Goal: Task Accomplishment & Management: Use online tool/utility

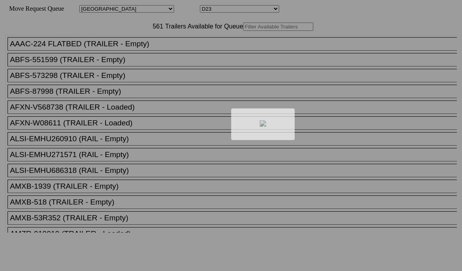
select select "161"
select select "4941"
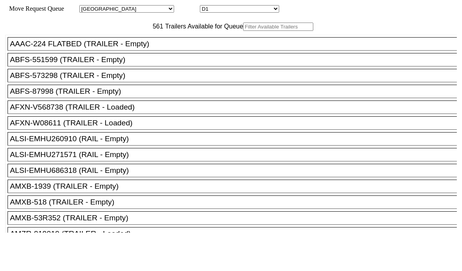
click at [243, 31] on input "text" at bounding box center [278, 27] width 70 height 8
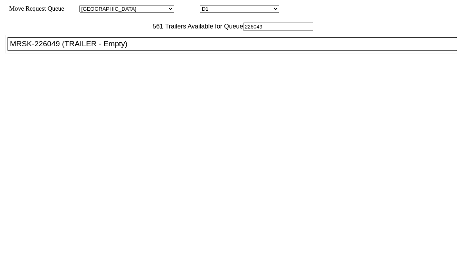
type input "226049"
drag, startPoint x: 139, startPoint y: 74, endPoint x: 144, endPoint y: 63, distance: 12.1
click at [141, 72] on div "AAAC-224 FLATBED (TRAILER - Empty) ABFS-551599 (TRAILER - Empty) ABFS-573298 (T…" at bounding box center [230, 132] width 451 height 202
click at [144, 48] on div "MRSK-226049 (TRAILER - Empty)" at bounding box center [235, 44] width 451 height 9
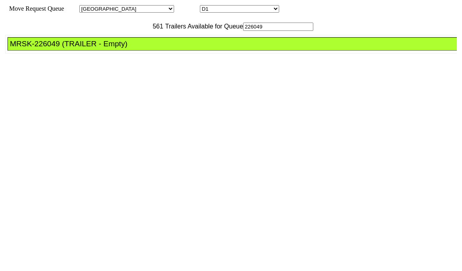
drag, startPoint x: 214, startPoint y: 105, endPoint x: 217, endPoint y: 111, distance: 6.2
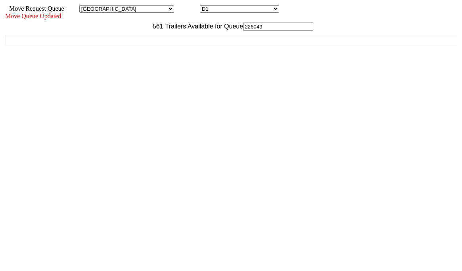
drag, startPoint x: 384, startPoint y: 268, endPoint x: 384, endPoint y: 258, distance: 10.3
click at [384, 262] on div "Move Request Queue Area Yard Overflow Staging - Santa Fe Springs Appt Santa Fe …" at bounding box center [230, 133] width 451 height 257
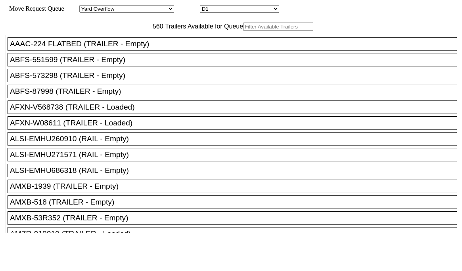
click at [243, 31] on input "text" at bounding box center [278, 27] width 70 height 8
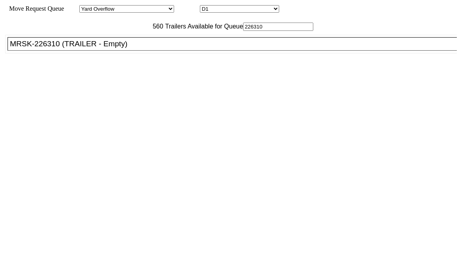
type input "226310"
drag, startPoint x: 124, startPoint y: 55, endPoint x: 124, endPoint y: 67, distance: 11.9
click at [124, 53] on ul "AAAC-224 FLATBED (TRAILER - Empty) ABFS-551599 (TRAILER - Empty) ABFS-573298 (T…" at bounding box center [231, 44] width 452 height 19
click at [124, 48] on div "MRSK-226310 (TRAILER - Empty)" at bounding box center [235, 44] width 451 height 9
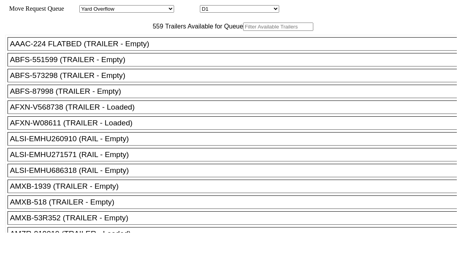
click at [243, 31] on input "text" at bounding box center [278, 27] width 70 height 8
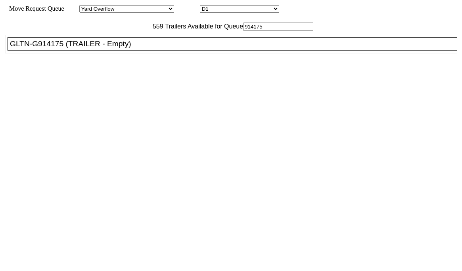
type input "914175"
drag, startPoint x: 122, startPoint y: 65, endPoint x: 205, endPoint y: 85, distance: 85.5
click at [123, 48] on div "GLTN-G914175 (TRAILER - Empty)" at bounding box center [235, 44] width 451 height 9
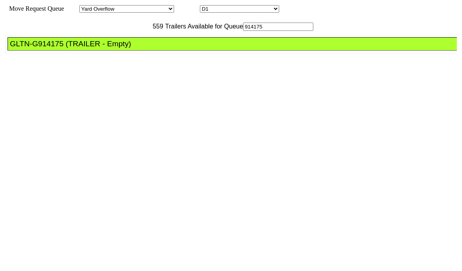
drag, startPoint x: 214, startPoint y: 108, endPoint x: 220, endPoint y: 112, distance: 6.6
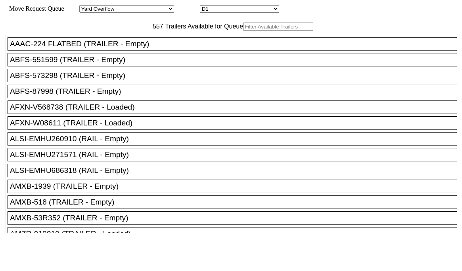
click at [243, 31] on input "text" at bounding box center [278, 27] width 70 height 8
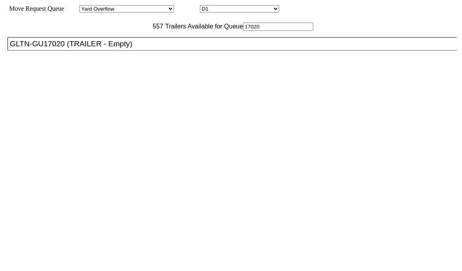
type input "17020"
click at [123, 48] on div "GLTN-GU17020 (TRAILER - Empty)" at bounding box center [235, 44] width 451 height 9
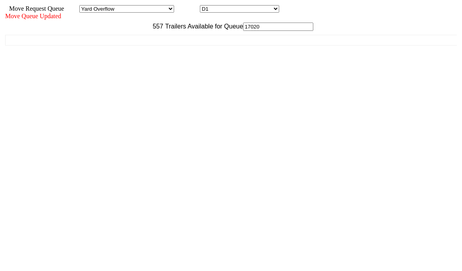
click at [397, 262] on div "Move Queue Updated 557 Trailers Available for Queue 17020 AAAC-224 FLATBED (TRA…" at bounding box center [230, 138] width 451 height 250
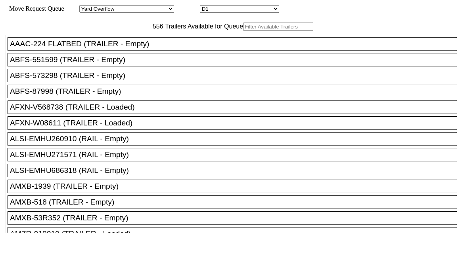
click at [243, 31] on input "text" at bounding box center [278, 27] width 70 height 8
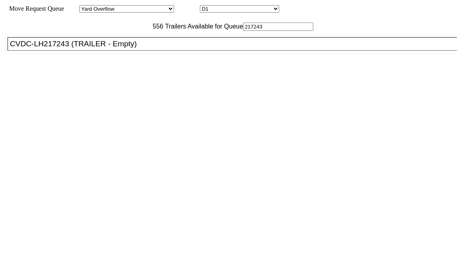
type input "217243"
click at [132, 48] on div "CVDC-LH217243 (TRAILER - Empty)" at bounding box center [235, 44] width 451 height 9
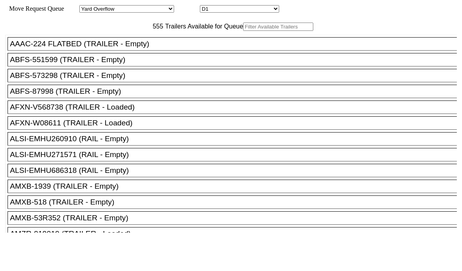
click at [243, 31] on input "text" at bounding box center [278, 27] width 70 height 8
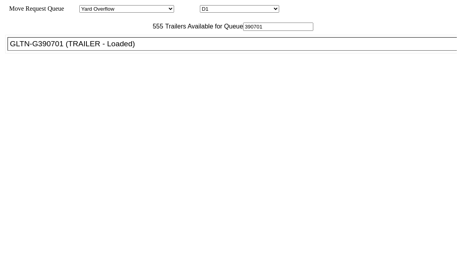
type input "390701"
click at [124, 48] on div "GLTN-G390701 (TRAILER - Loaded)" at bounding box center [235, 44] width 451 height 9
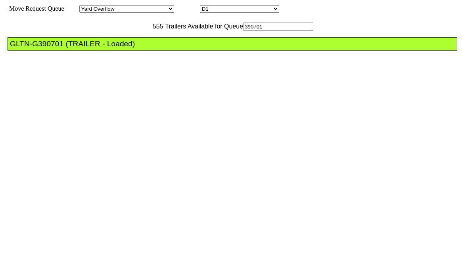
drag, startPoint x: 205, startPoint y: 108, endPoint x: 220, endPoint y: 113, distance: 15.4
